Goal: Task Accomplishment & Management: Manage account settings

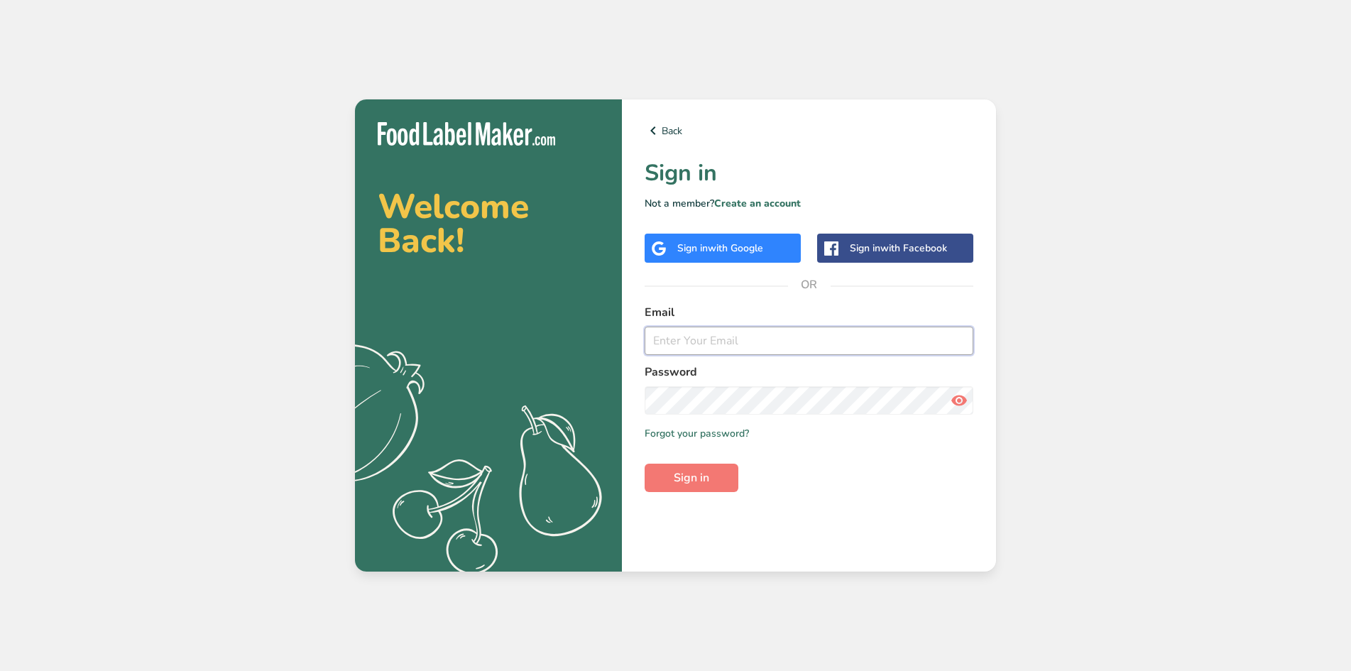
type input "[PERSON_NAME][EMAIL_ADDRESS][DOMAIN_NAME]"
click at [714, 340] on input "[PERSON_NAME][EMAIL_ADDRESS][DOMAIN_NAME]" at bounding box center [809, 341] width 329 height 28
click at [710, 480] on button "Sign in" at bounding box center [692, 478] width 94 height 28
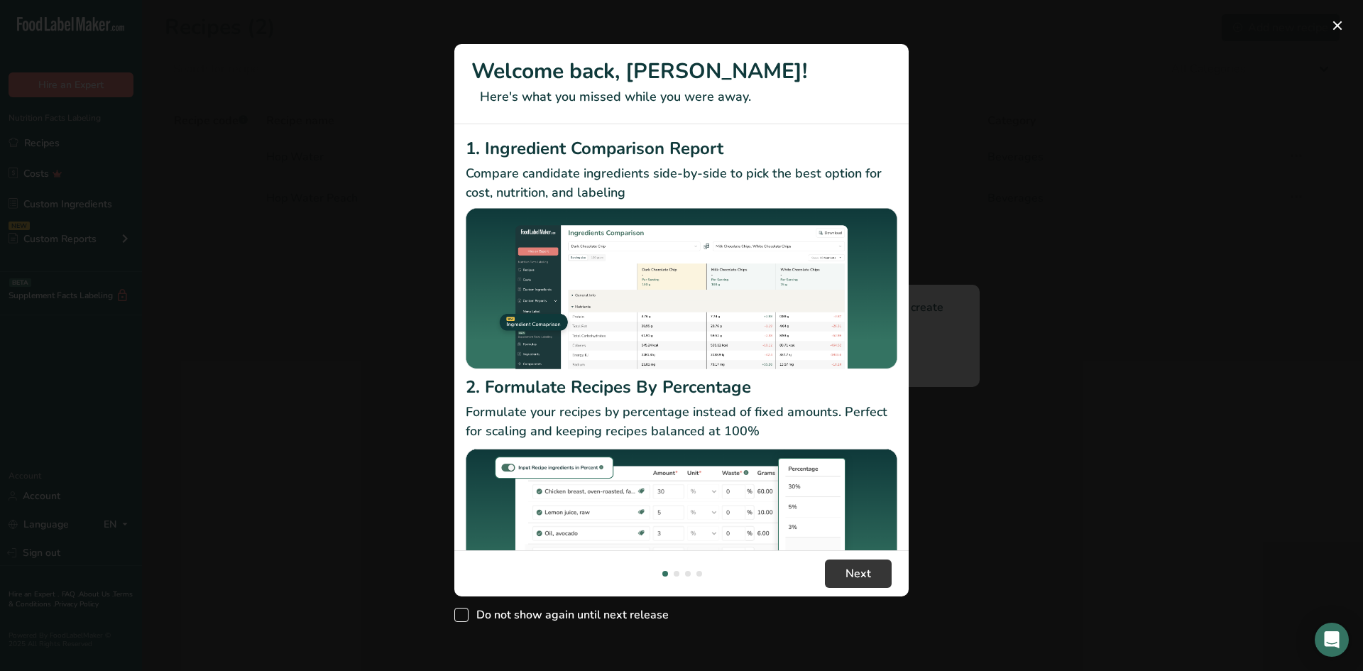
click at [604, 613] on span "Do not show again until next release" at bounding box center [569, 615] width 200 height 14
click at [464, 613] on input "Do not show again until next release" at bounding box center [458, 615] width 9 height 9
checkbox input "true"
click at [842, 577] on button "Next" at bounding box center [858, 574] width 67 height 28
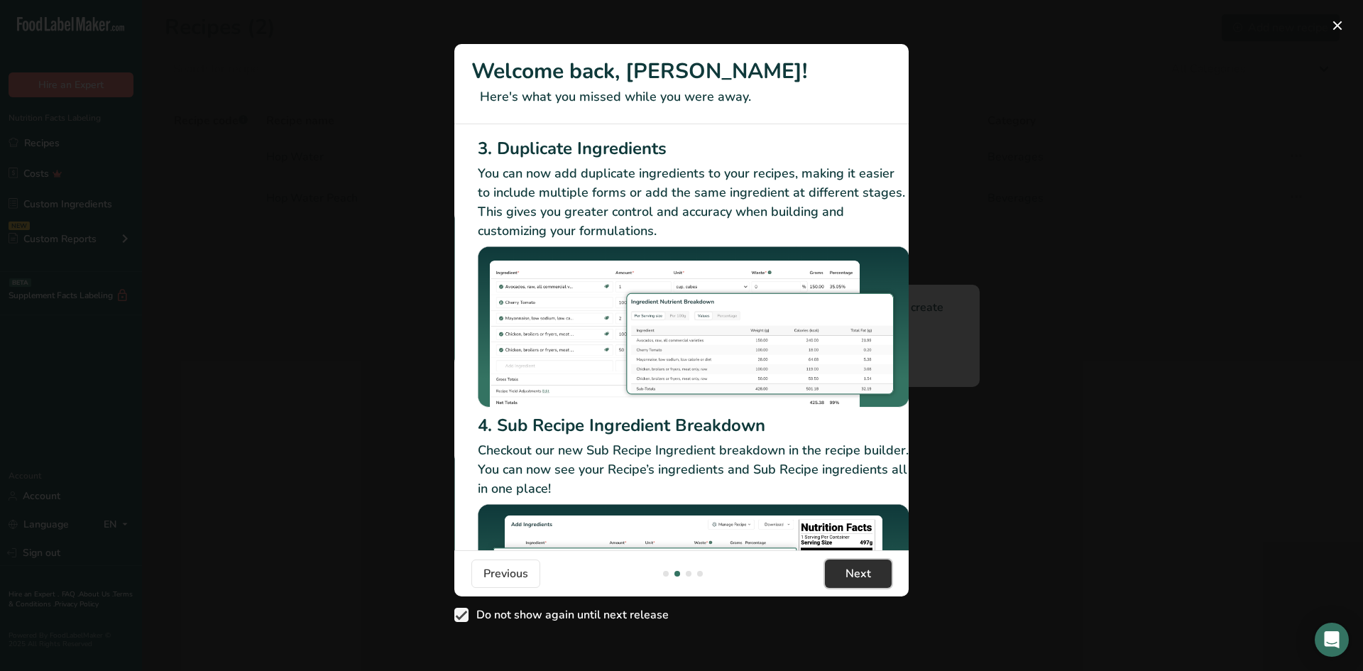
click at [867, 579] on span "Next" at bounding box center [859, 573] width 26 height 17
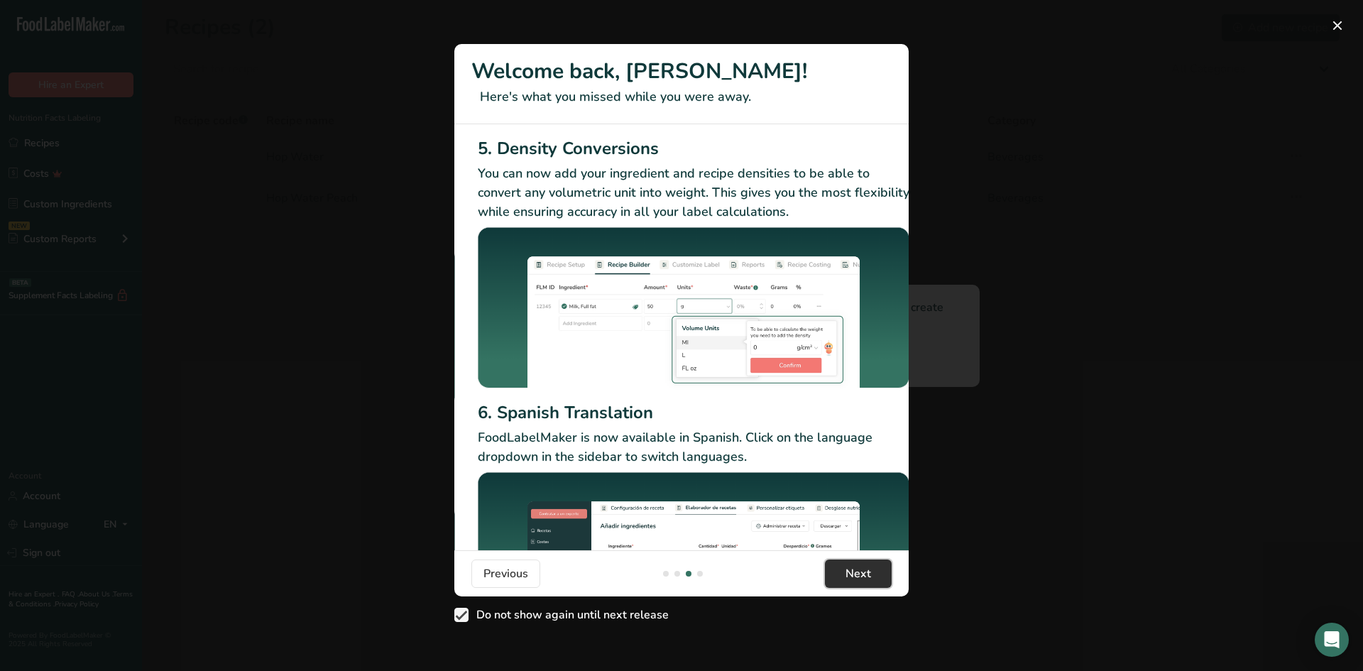
click at [875, 579] on button "Next" at bounding box center [858, 574] width 67 height 28
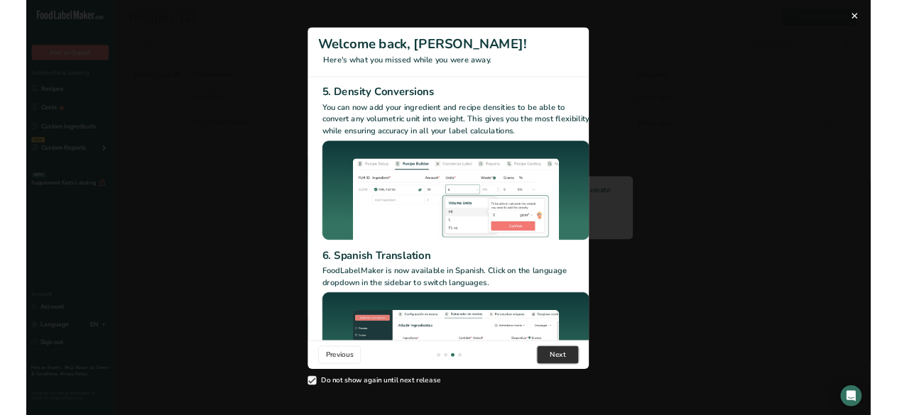
scroll to position [0, 1363]
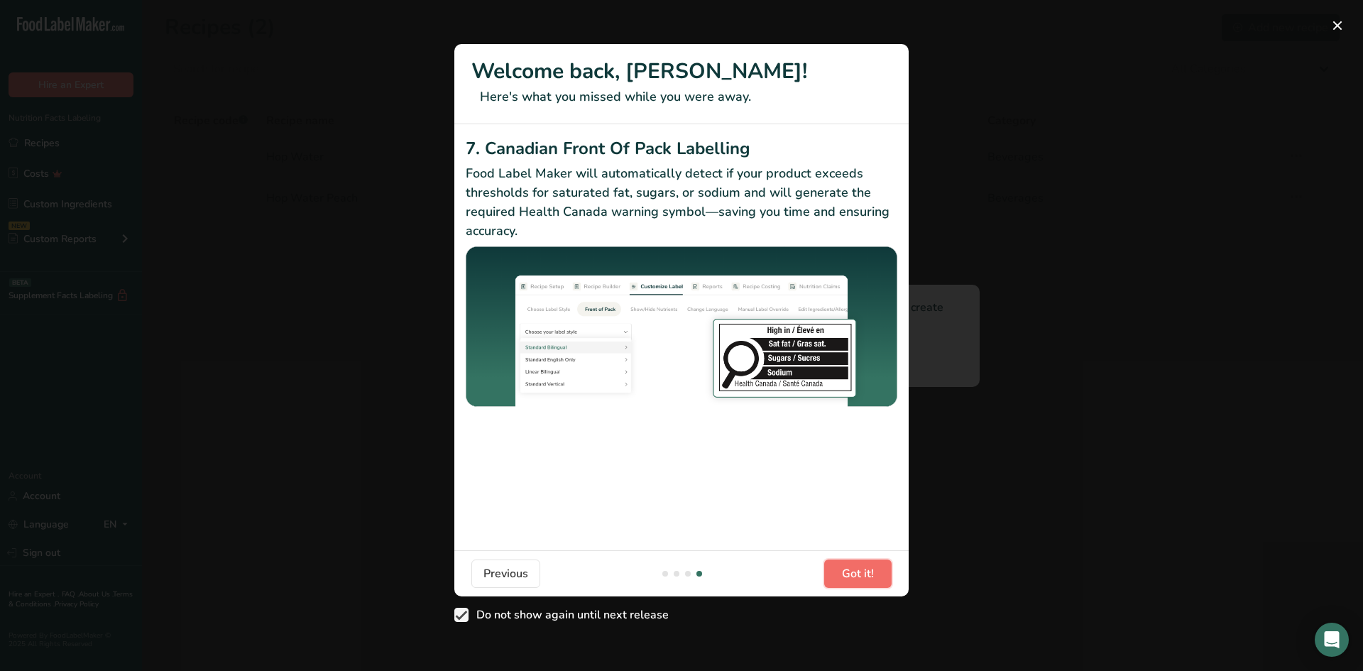
click at [875, 580] on button "Got it!" at bounding box center [857, 574] width 67 height 28
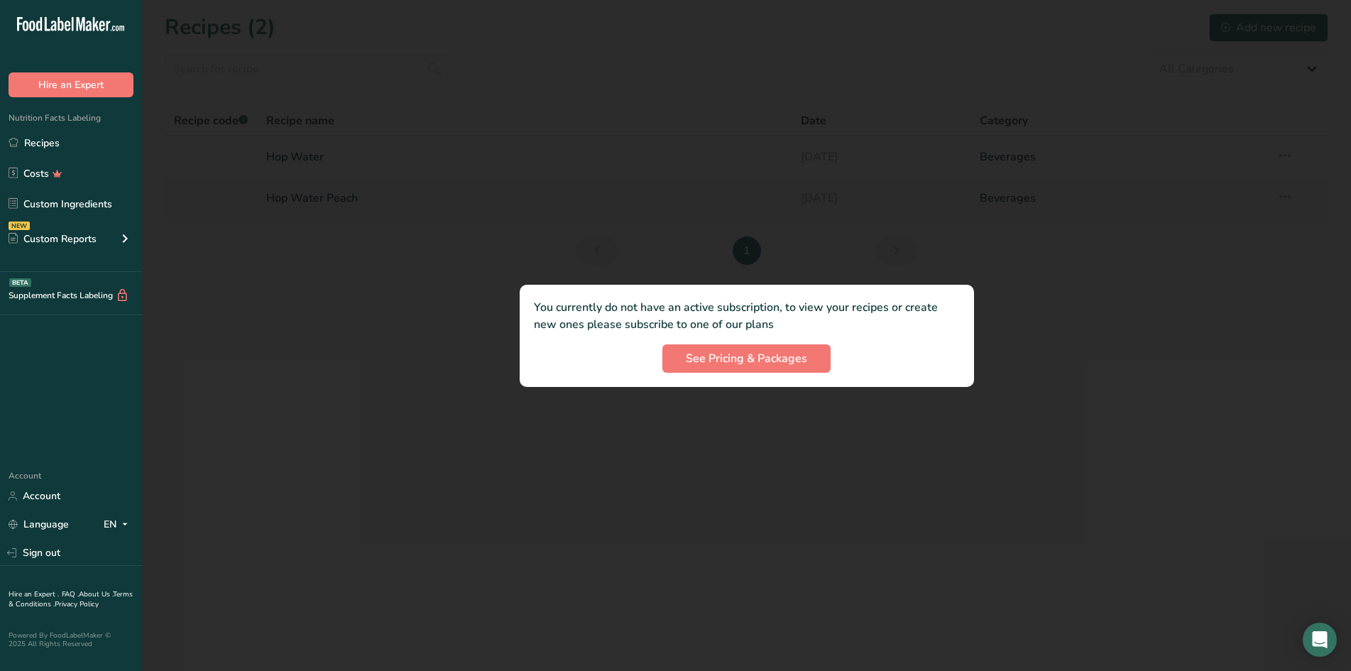
click at [405, 287] on div at bounding box center [746, 335] width 1209 height 671
click at [52, 491] on link "Account" at bounding box center [71, 496] width 142 height 25
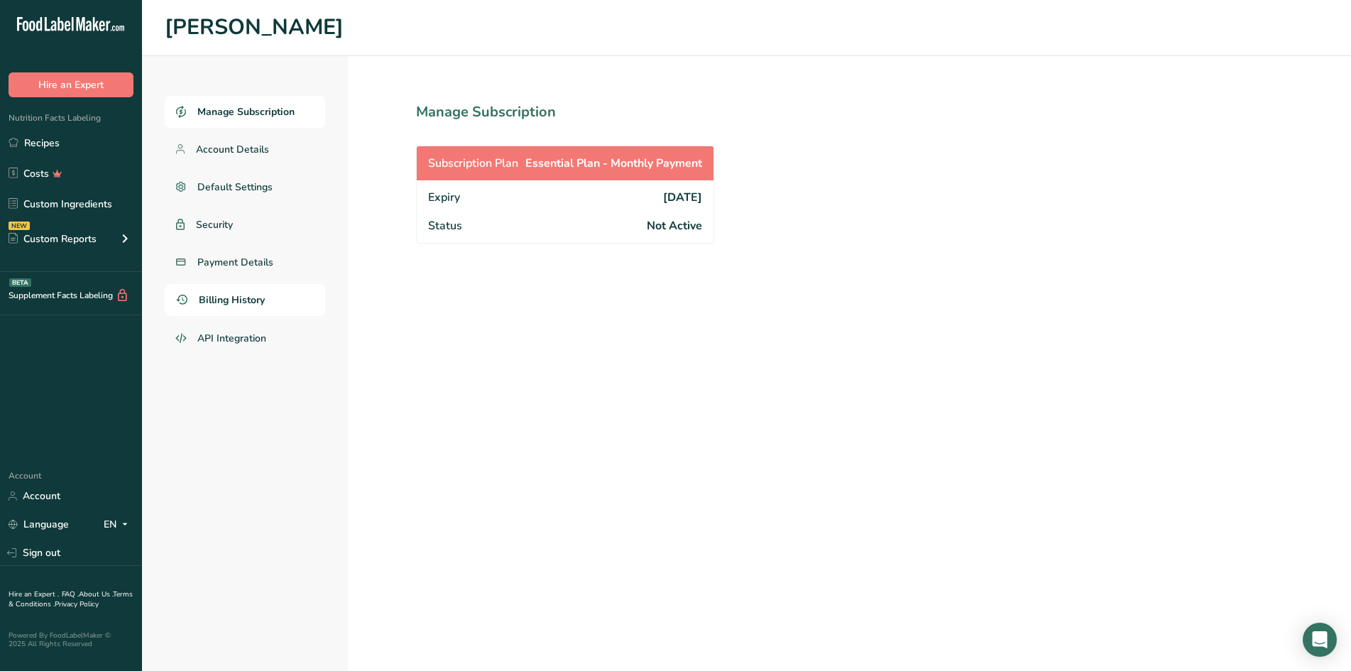
click at [255, 301] on span "Billing History" at bounding box center [232, 300] width 66 height 15
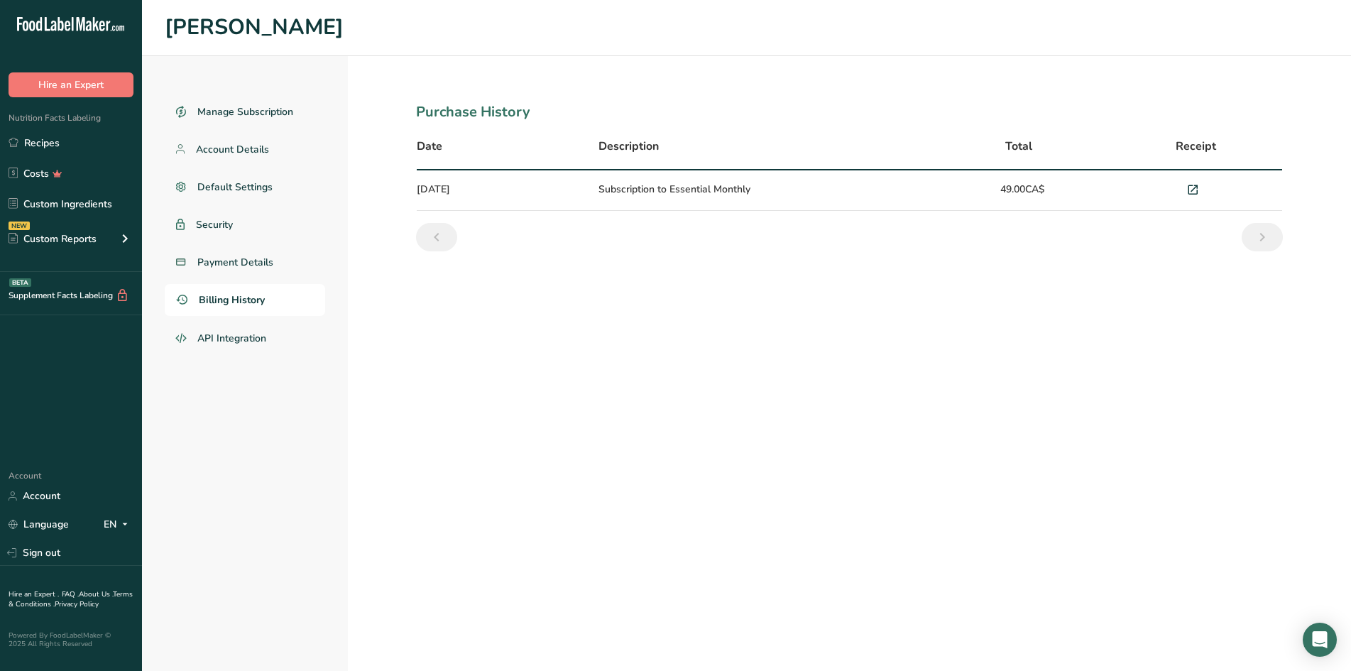
click at [719, 185] on td "Subscription to Essential Monthly" at bounding box center [763, 190] width 346 height 40
click at [1193, 187] on icon at bounding box center [1192, 190] width 13 height 20
